Goal: Find specific fact: Find specific page/section

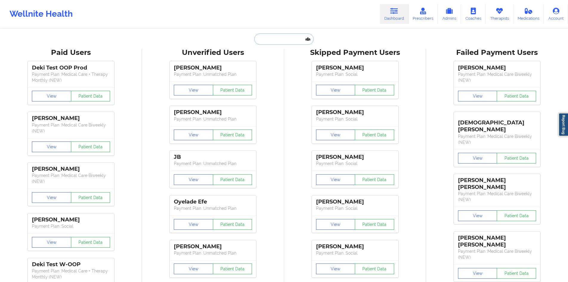
click at [290, 44] on input "text" at bounding box center [283, 38] width 59 height 11
paste input "[PERSON_NAME][EMAIL_ADDRESS][DOMAIN_NAME]"
type input "[PERSON_NAME][EMAIL_ADDRESS][DOMAIN_NAME]"
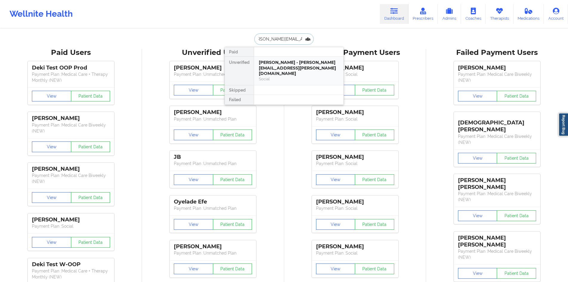
click at [281, 70] on div "[PERSON_NAME] - [PERSON_NAME][EMAIL_ADDRESS][PERSON_NAME][DOMAIN_NAME]" at bounding box center [299, 68] width 80 height 17
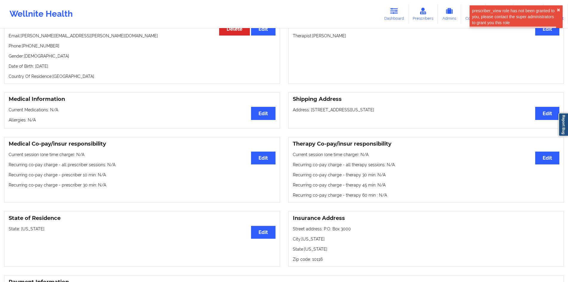
scroll to position [70, 0]
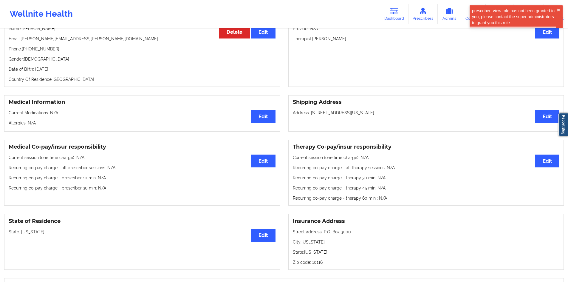
click at [362, 115] on p "Address: [STREET_ADDRESS][US_STATE]" at bounding box center [426, 113] width 267 height 6
click at [395, 114] on p "Address: [STREET_ADDRESS][US_STATE]" at bounding box center [426, 113] width 267 height 6
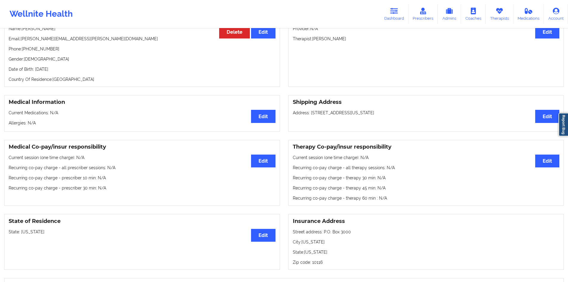
drag, startPoint x: 403, startPoint y: 114, endPoint x: 311, endPoint y: 115, distance: 92.2
click at [311, 115] on p "Address: [STREET_ADDRESS][US_STATE]" at bounding box center [426, 113] width 267 height 6
copy p "[STREET_ADDRESS][US_STATE]"
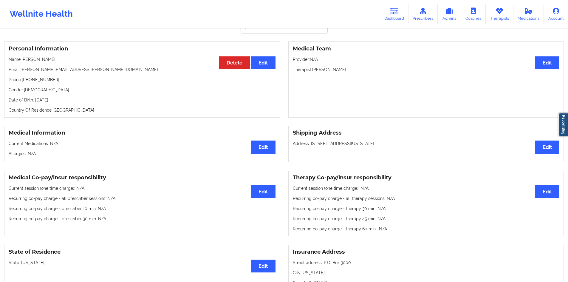
scroll to position [0, 0]
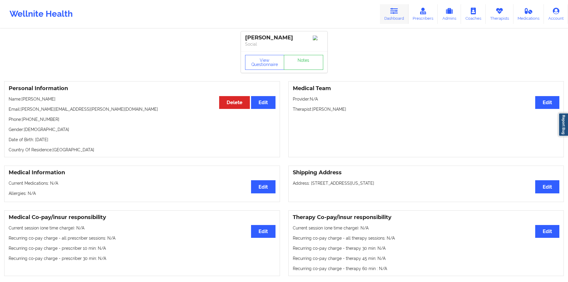
click at [404, 12] on link "Dashboard" at bounding box center [394, 14] width 29 height 20
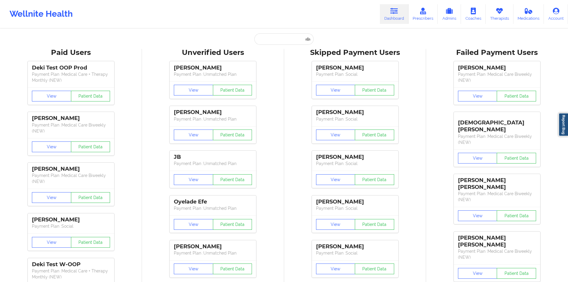
click at [281, 34] on input "text" at bounding box center [283, 38] width 59 height 11
paste input "[EMAIL_ADDRESS][DOMAIN_NAME]"
type input "[EMAIL_ADDRESS][DOMAIN_NAME]"
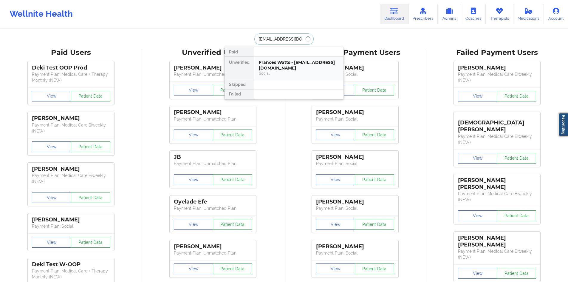
click at [285, 65] on div "Frances Watts - [EMAIL_ADDRESS][DOMAIN_NAME]" at bounding box center [299, 65] width 80 height 11
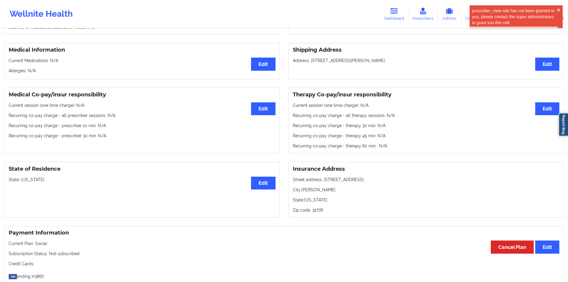
scroll to position [119, 0]
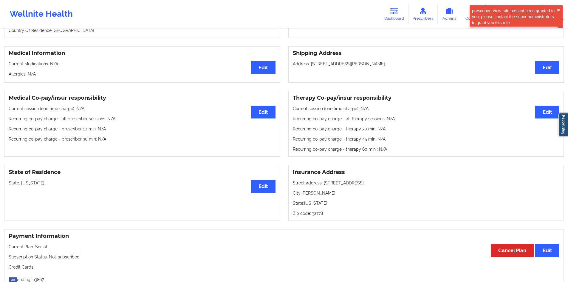
click at [375, 65] on p "Address: [STREET_ADDRESS][PERSON_NAME]" at bounding box center [426, 64] width 267 height 6
drag, startPoint x: 375, startPoint y: 65, endPoint x: 314, endPoint y: 65, distance: 61.5
click at [314, 65] on p "Address: [STREET_ADDRESS][PERSON_NAME]" at bounding box center [426, 64] width 267 height 6
copy p "[STREET_ADDRESS][PERSON_NAME]"
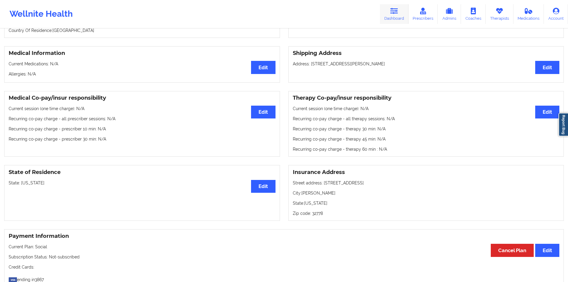
click at [388, 18] on link "Dashboard" at bounding box center [394, 14] width 29 height 20
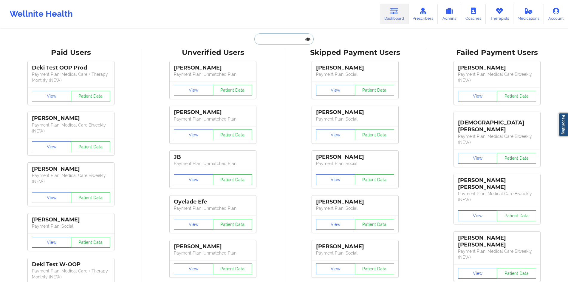
click at [307, 42] on input "text" at bounding box center [283, 38] width 59 height 11
paste input "[EMAIL_ADDRESS][DOMAIN_NAME]"
type input "[EMAIL_ADDRESS][DOMAIN_NAME]"
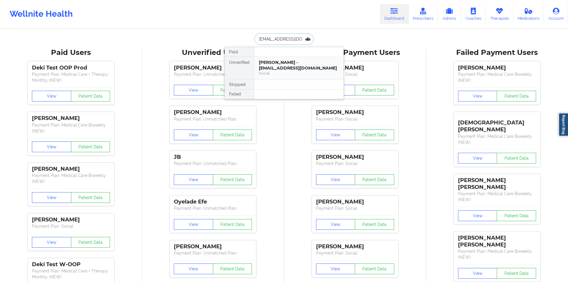
click at [299, 68] on div "[PERSON_NAME] - [EMAIL_ADDRESS][DOMAIN_NAME]" at bounding box center [299, 65] width 80 height 11
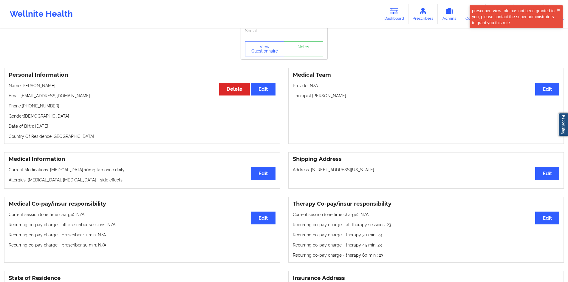
scroll to position [119, 0]
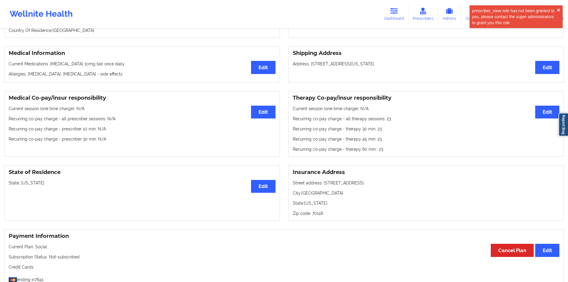
click at [410, 66] on p "Address: [STREET_ADDRESS][US_STATE]." at bounding box center [426, 64] width 267 height 6
drag, startPoint x: 410, startPoint y: 66, endPoint x: 316, endPoint y: 63, distance: 93.7
click at [316, 63] on p "Address: [STREET_ADDRESS][US_STATE]." at bounding box center [426, 64] width 267 height 6
copy p "[STREET_ADDRESS][US_STATE]"
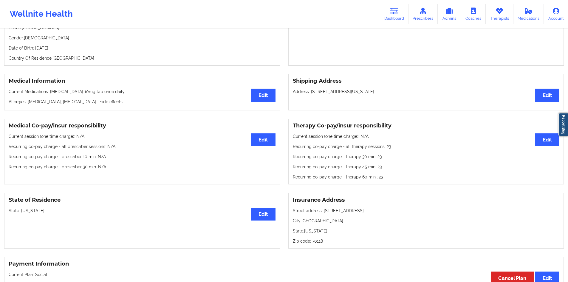
scroll to position [0, 0]
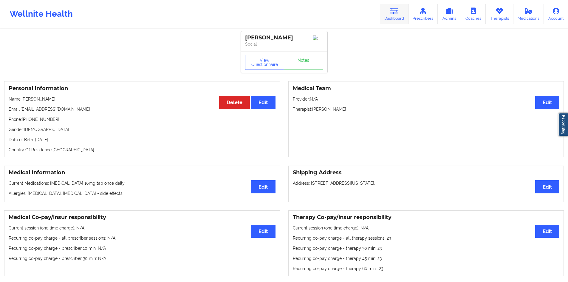
click at [391, 14] on link "Dashboard" at bounding box center [394, 14] width 29 height 20
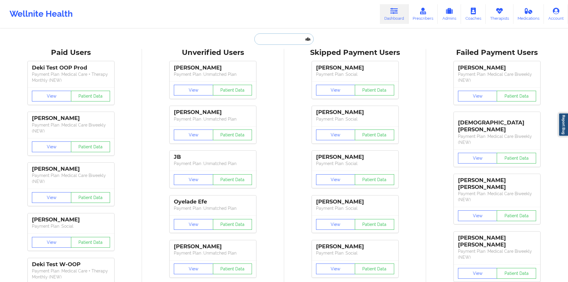
click at [280, 38] on input "text" at bounding box center [283, 38] width 59 height 11
paste input "[PERSON_NAME][EMAIL_ADDRESS][PERSON_NAME][DOMAIN_NAME]"
type input "[PERSON_NAME][EMAIL_ADDRESS][PERSON_NAME][DOMAIN_NAME]"
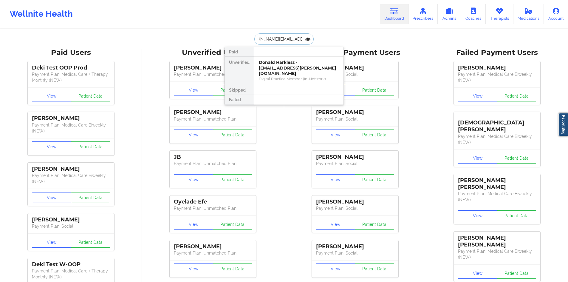
click at [281, 63] on div "Donald Harkless - [EMAIL_ADDRESS][PERSON_NAME][DOMAIN_NAME]" at bounding box center [299, 68] width 80 height 17
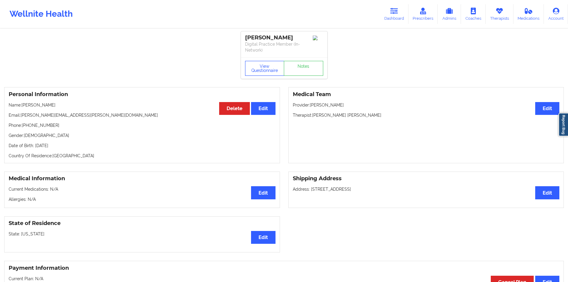
click at [255, 67] on button "View Questionnaire" at bounding box center [264, 68] width 39 height 15
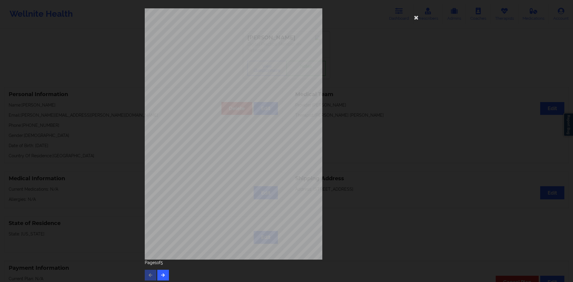
scroll to position [3, 0]
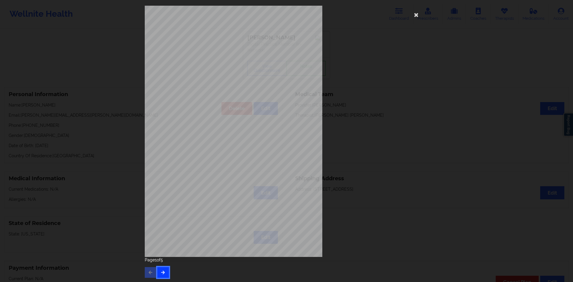
click at [159, 270] on button "button" at bounding box center [163, 272] width 12 height 11
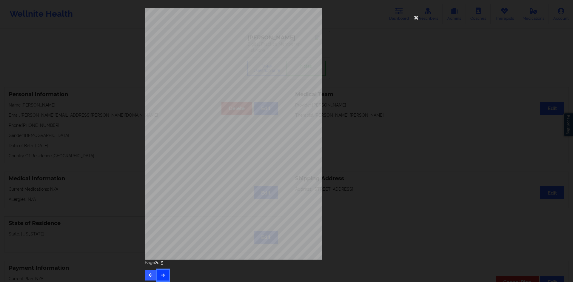
click at [159, 270] on button "button" at bounding box center [163, 275] width 12 height 11
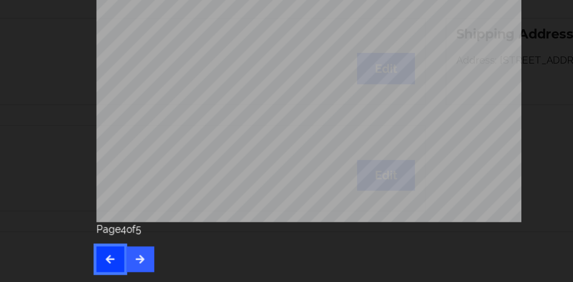
click at [148, 268] on button "button" at bounding box center [151, 272] width 12 height 11
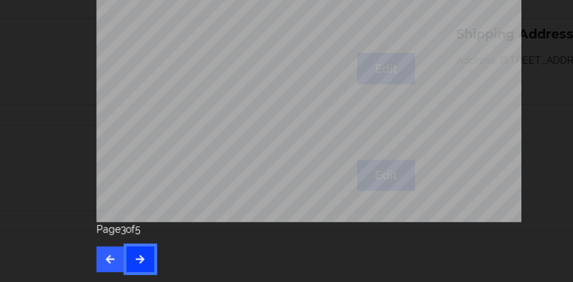
click at [157, 268] on button "button" at bounding box center [163, 272] width 12 height 11
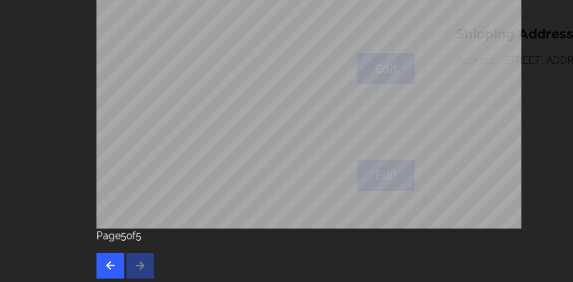
scroll to position [3, 0]
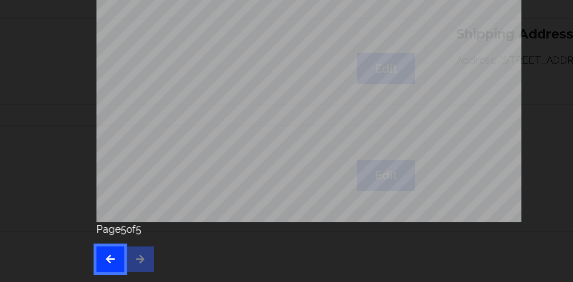
click at [153, 268] on button "button" at bounding box center [151, 272] width 12 height 11
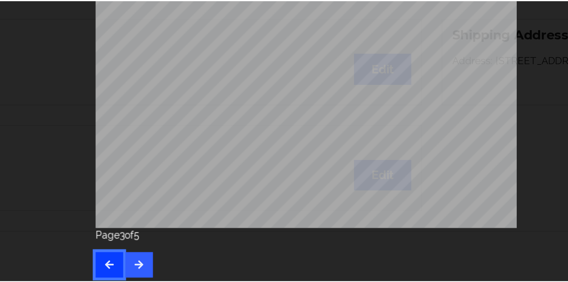
scroll to position [0, 0]
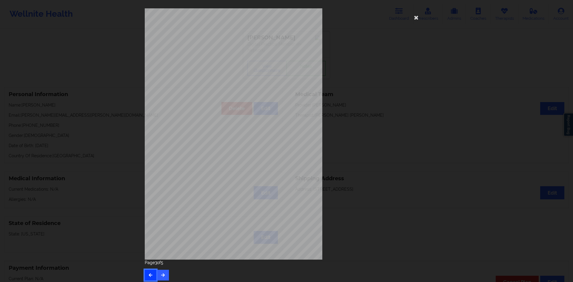
click at [150, 279] on button "button" at bounding box center [151, 275] width 12 height 11
click at [360, 156] on div "[STREET_ADDRESS] What state do you live in ? [US_STATE] Full Name [PERSON_NAME]…" at bounding box center [286, 133] width 283 height 251
click at [416, 17] on icon at bounding box center [416, 18] width 10 height 10
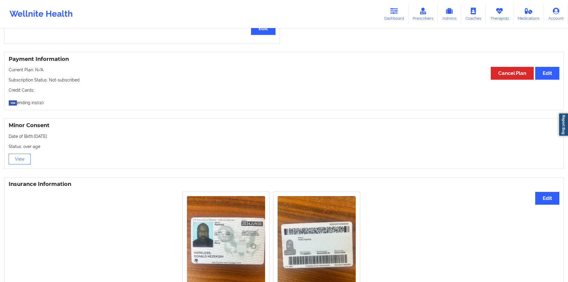
scroll to position [279, 0]
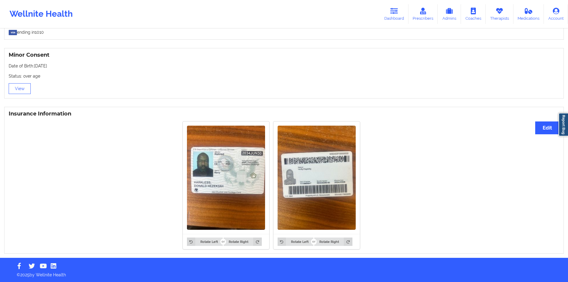
click at [207, 155] on img at bounding box center [226, 178] width 78 height 104
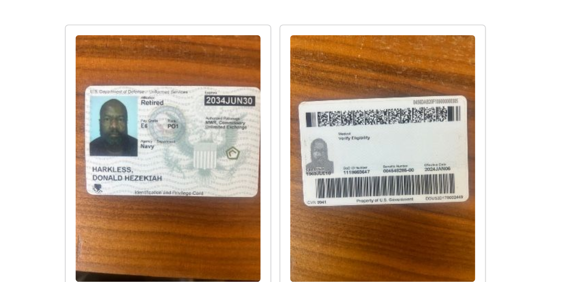
drag, startPoint x: 207, startPoint y: 155, endPoint x: 233, endPoint y: 175, distance: 33.5
click at [233, 175] on img at bounding box center [226, 178] width 78 height 104
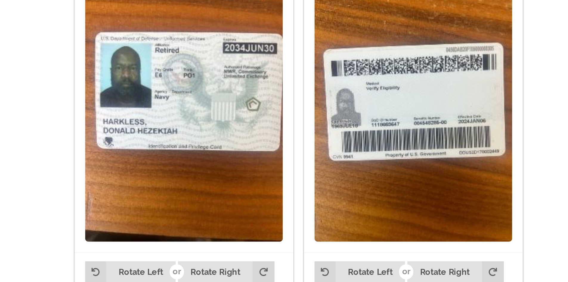
drag, startPoint x: 233, startPoint y: 175, endPoint x: 220, endPoint y: 190, distance: 19.8
click at [220, 190] on img at bounding box center [226, 178] width 78 height 104
click at [220, 186] on img at bounding box center [226, 178] width 78 height 104
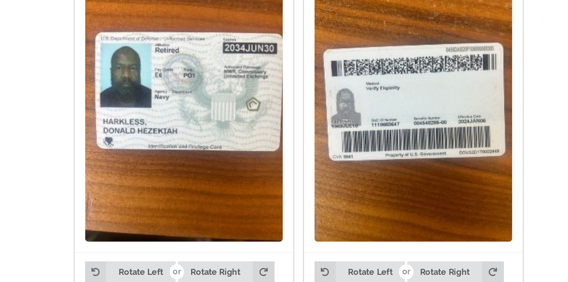
click at [295, 185] on img at bounding box center [317, 178] width 78 height 104
drag, startPoint x: 295, startPoint y: 185, endPoint x: 302, endPoint y: 183, distance: 7.7
click at [302, 183] on img at bounding box center [317, 178] width 78 height 104
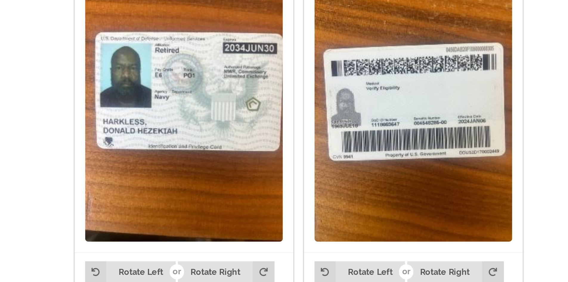
click at [302, 183] on img at bounding box center [317, 178] width 78 height 104
click at [327, 183] on img at bounding box center [317, 178] width 78 height 104
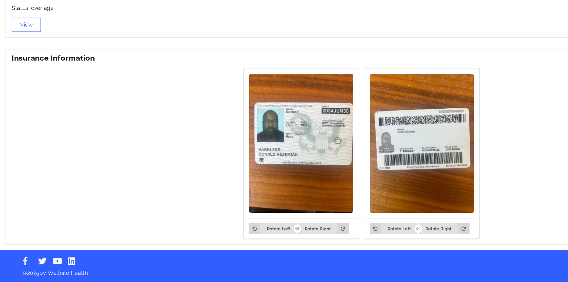
scroll to position [279, 0]
